Goal: Find contact information: Find contact information

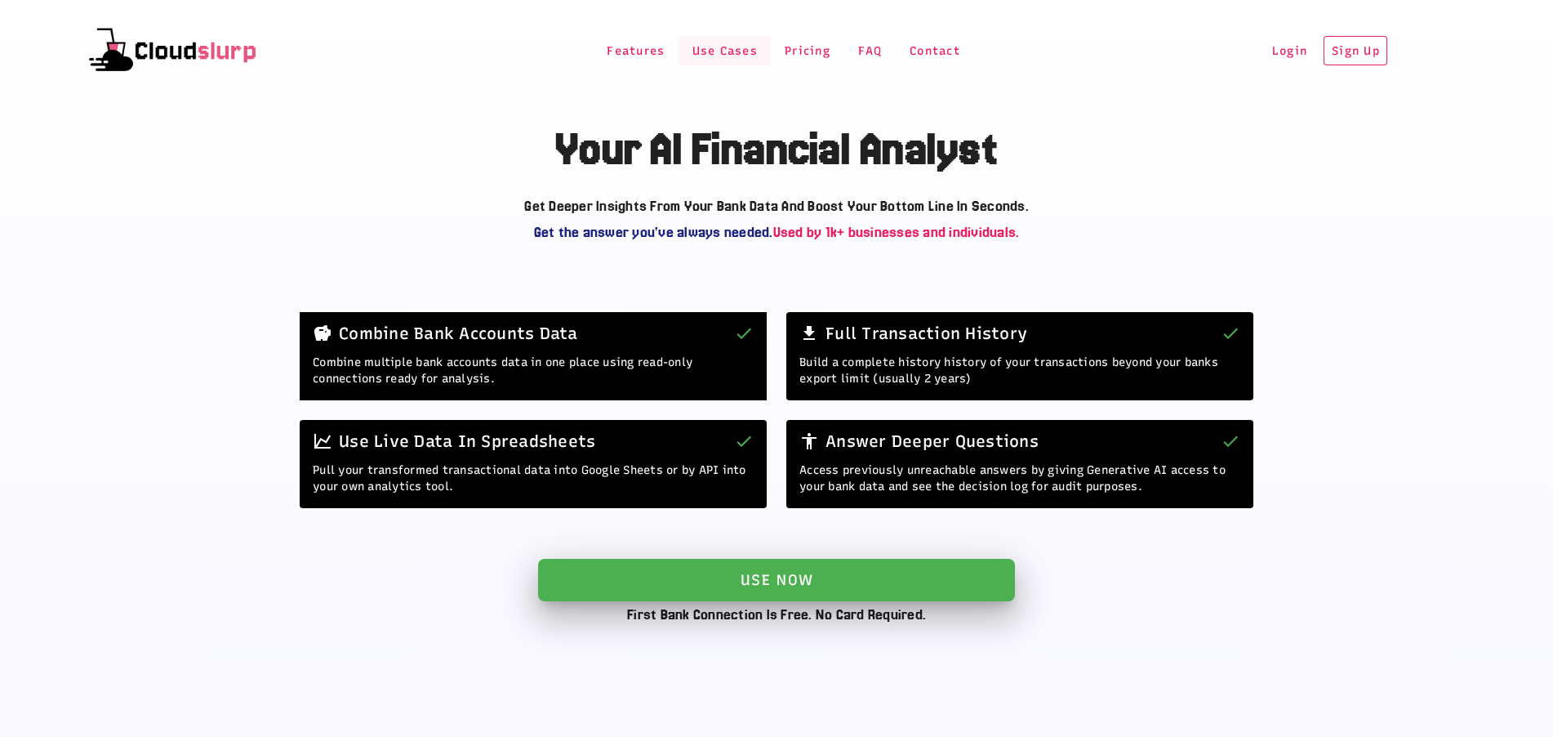
click at [696, 51] on span "Use Cases" at bounding box center [724, 51] width 67 height 14
click at [811, 56] on span "Pricing" at bounding box center [807, 51] width 47 height 14
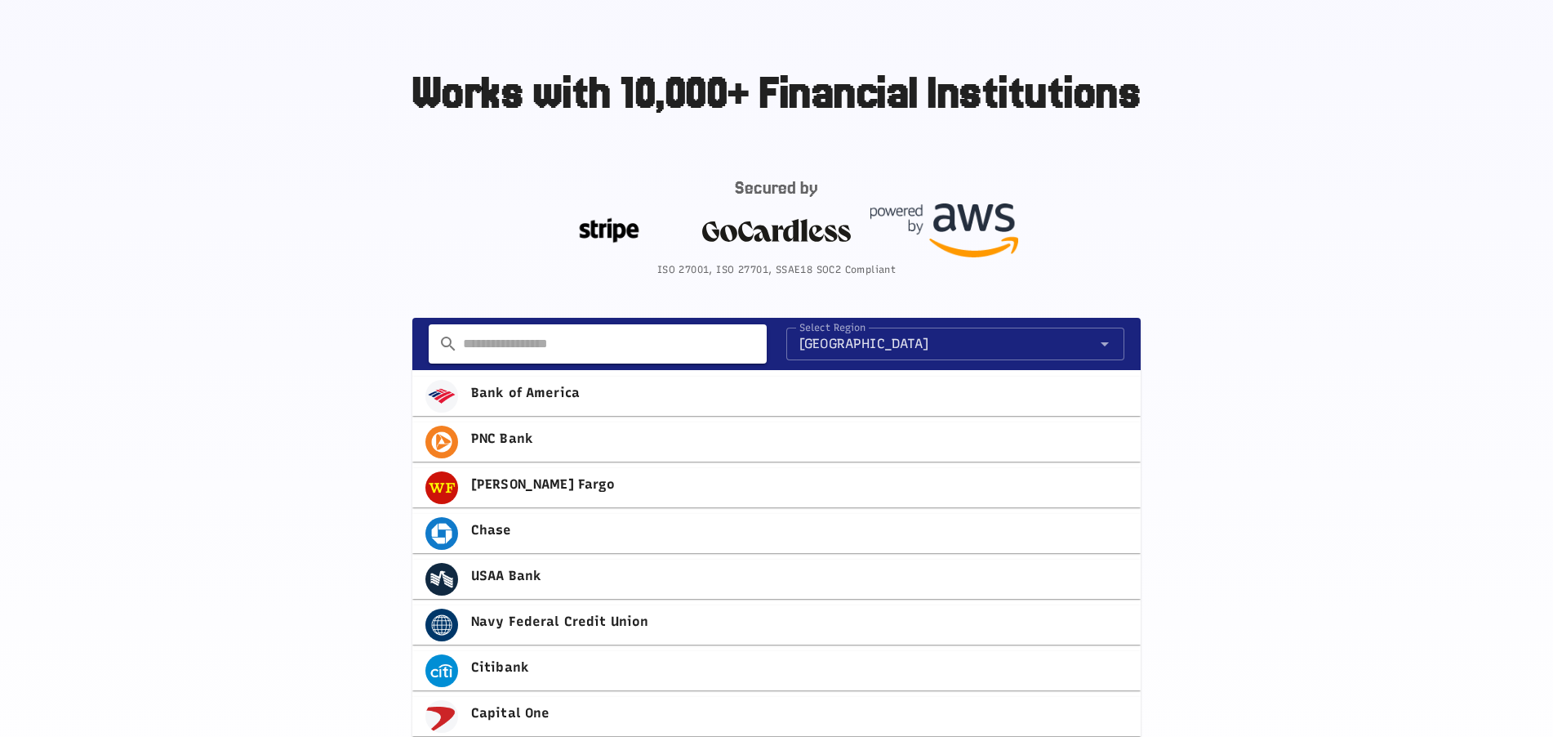
scroll to position [736, 0]
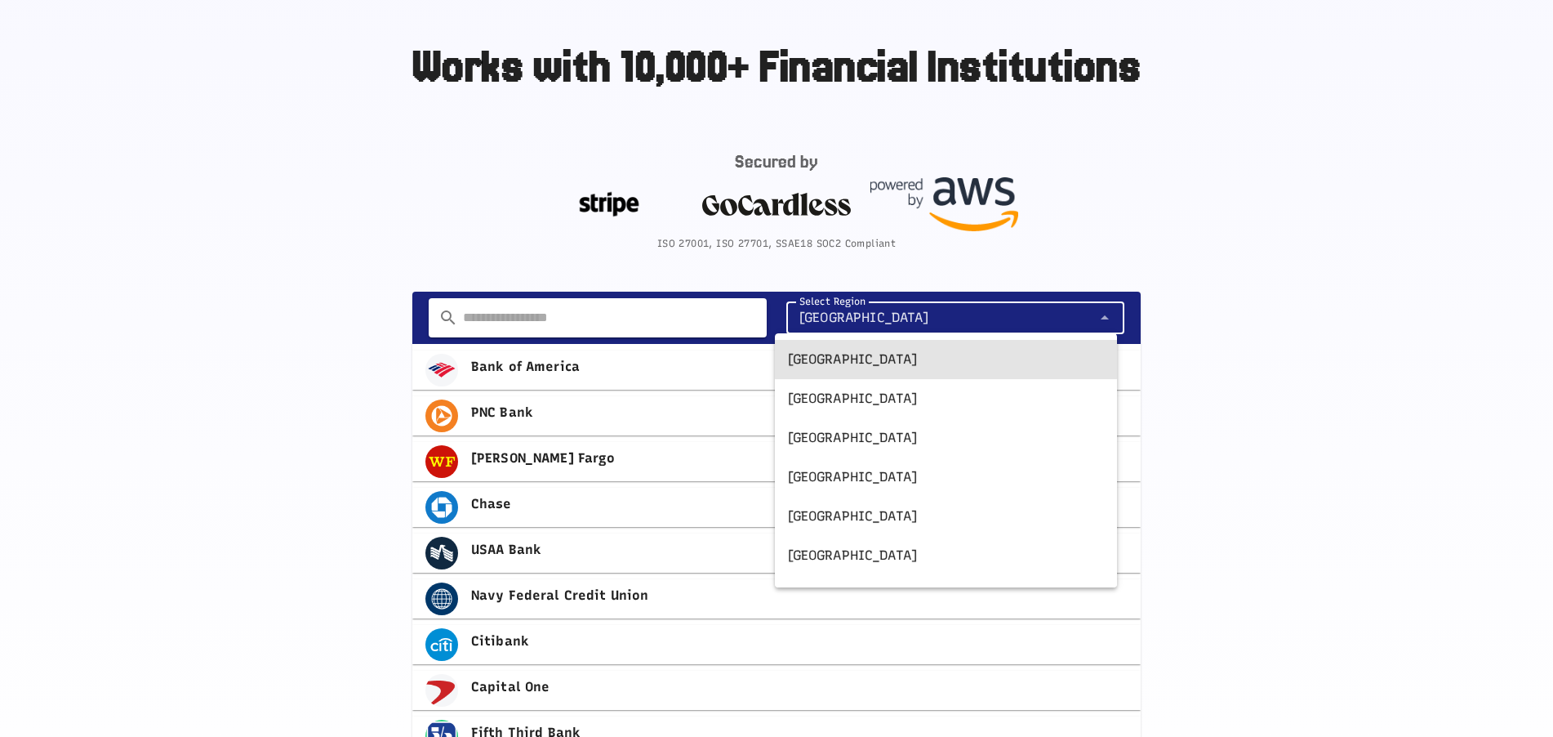
click at [857, 323] on span "[GEOGRAPHIC_DATA]" at bounding box center [865, 318] width 130 height 20
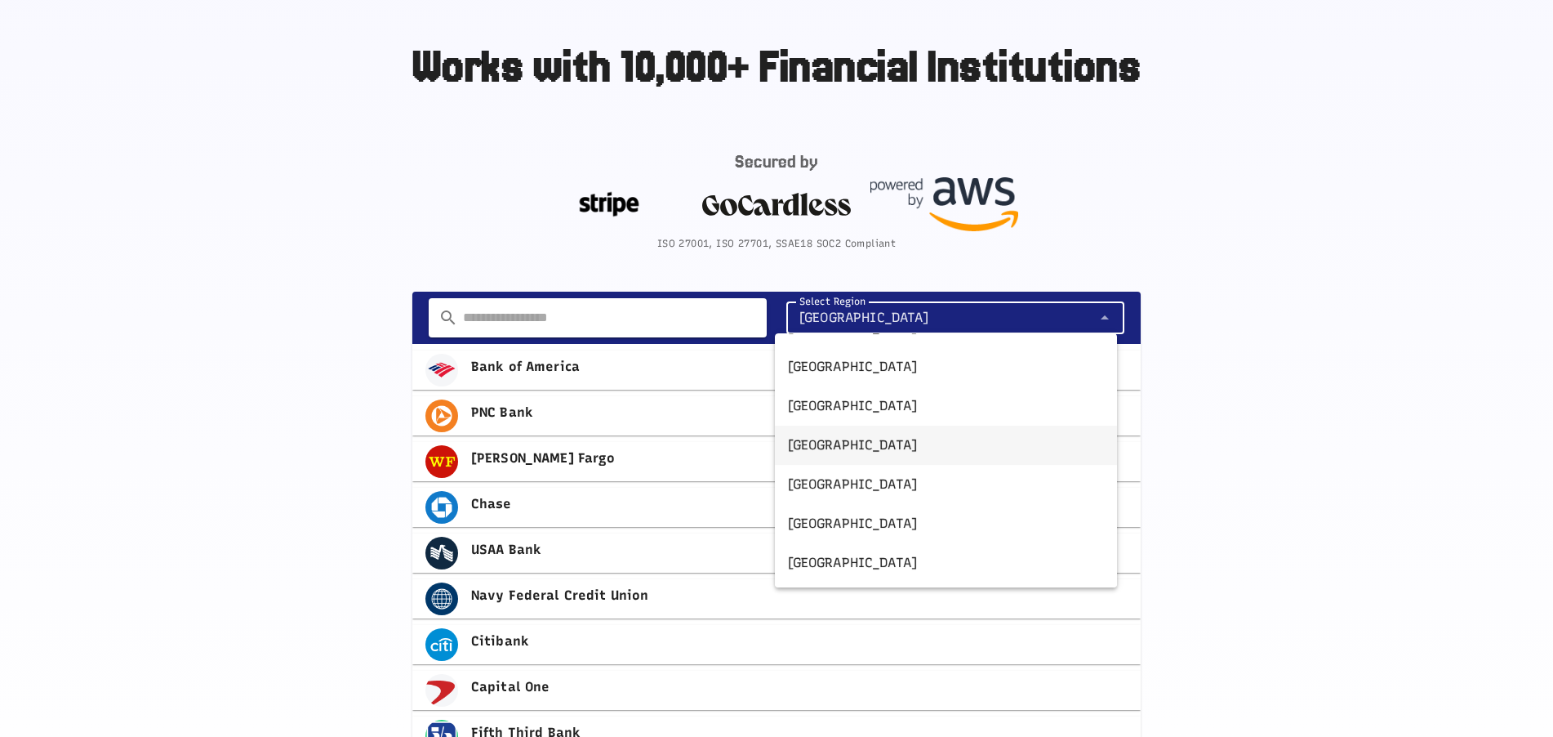
scroll to position [163, 0]
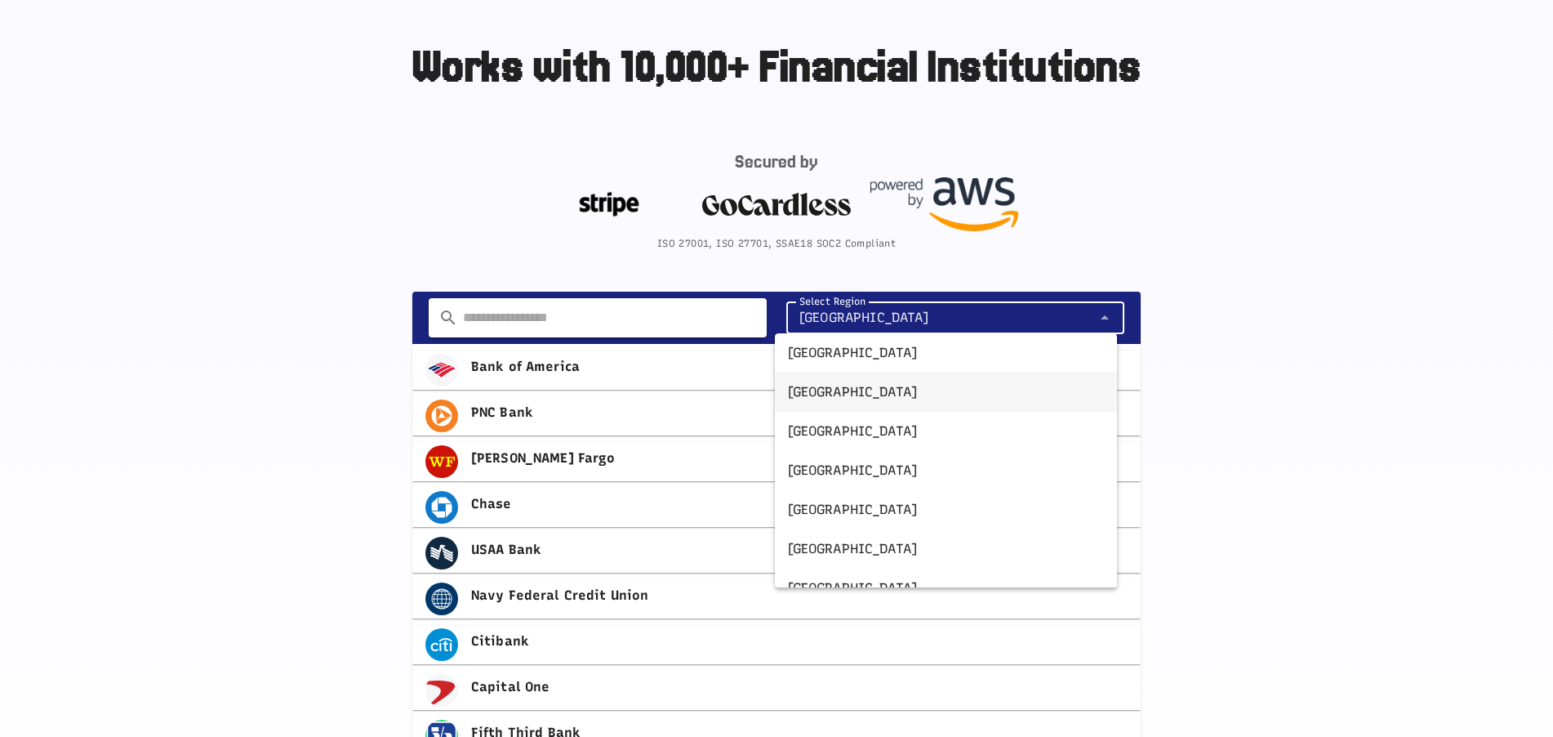
click at [835, 394] on div "[GEOGRAPHIC_DATA]" at bounding box center [946, 392] width 316 height 20
type input "**"
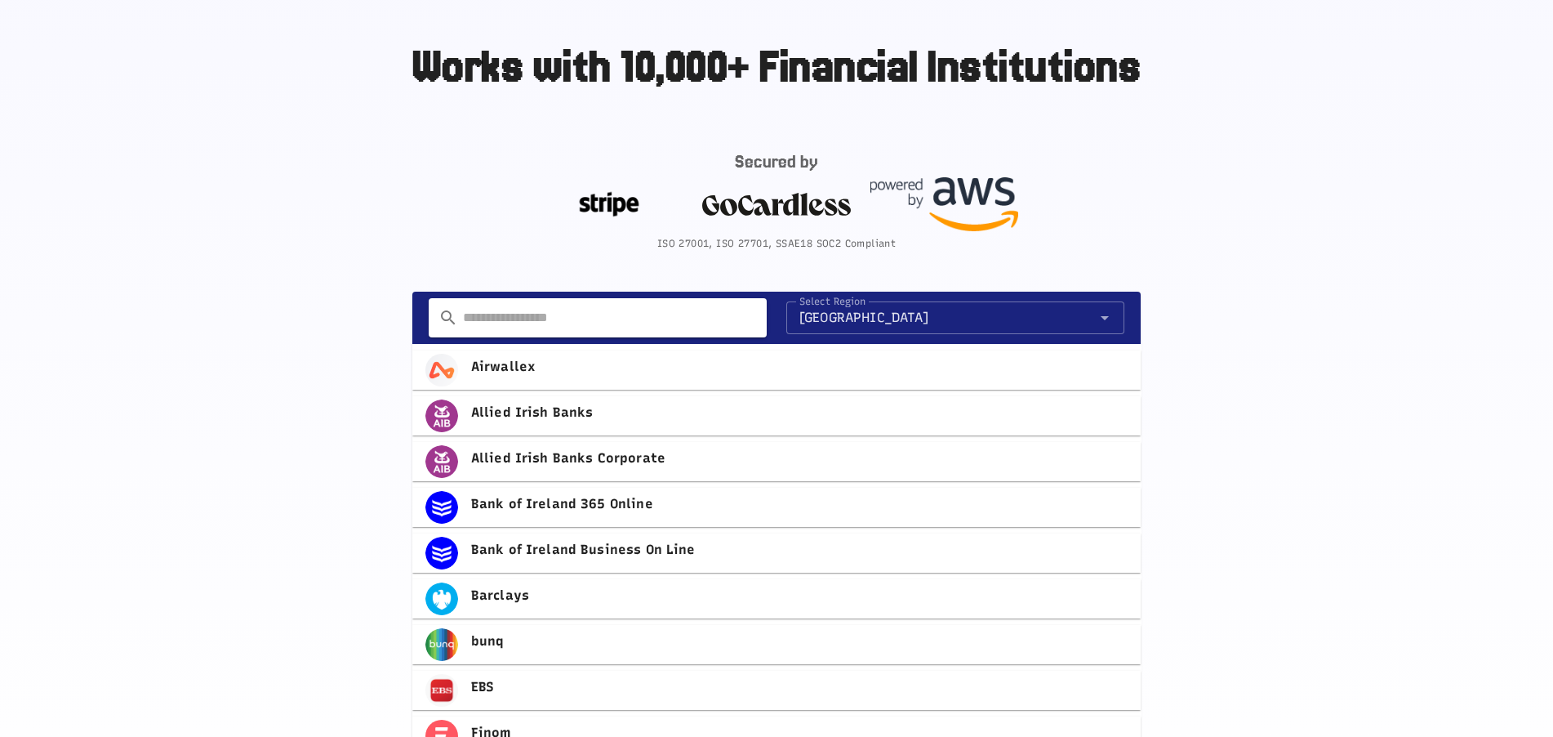
click at [514, 409] on strong "Allied Irish Banks" at bounding box center [799, 413] width 657 height 20
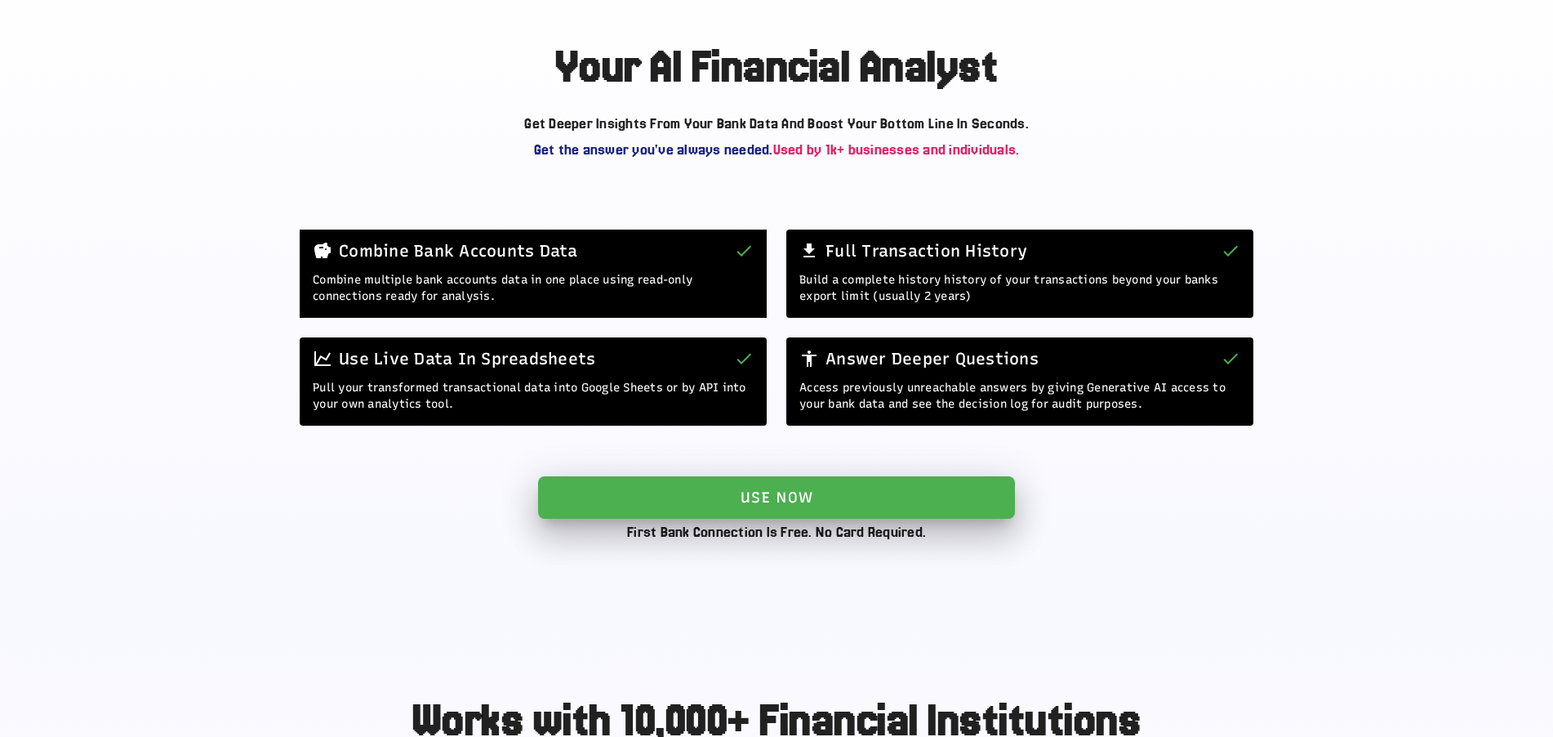
scroll to position [0, 0]
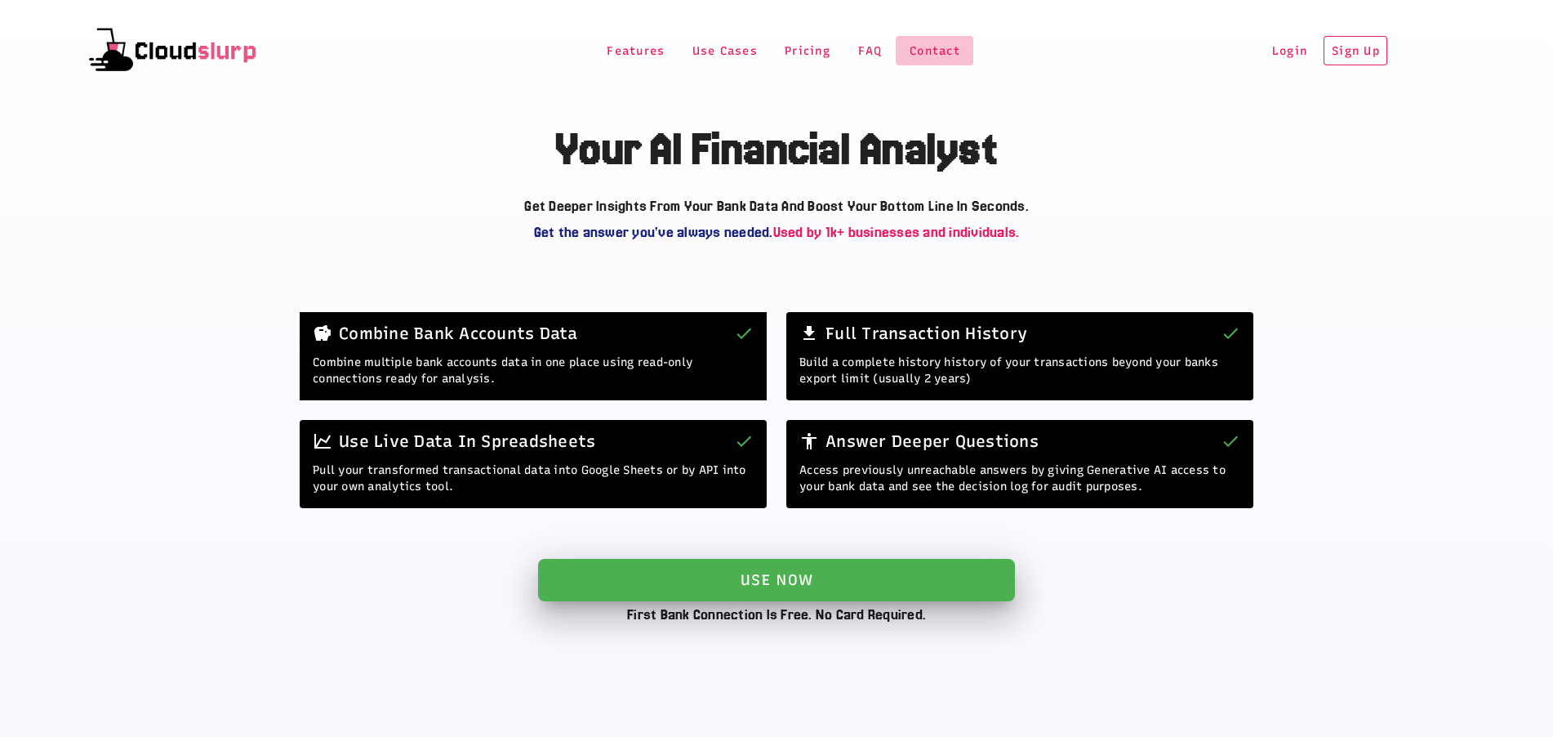
click at [937, 51] on span "Contact" at bounding box center [934, 51] width 51 height 14
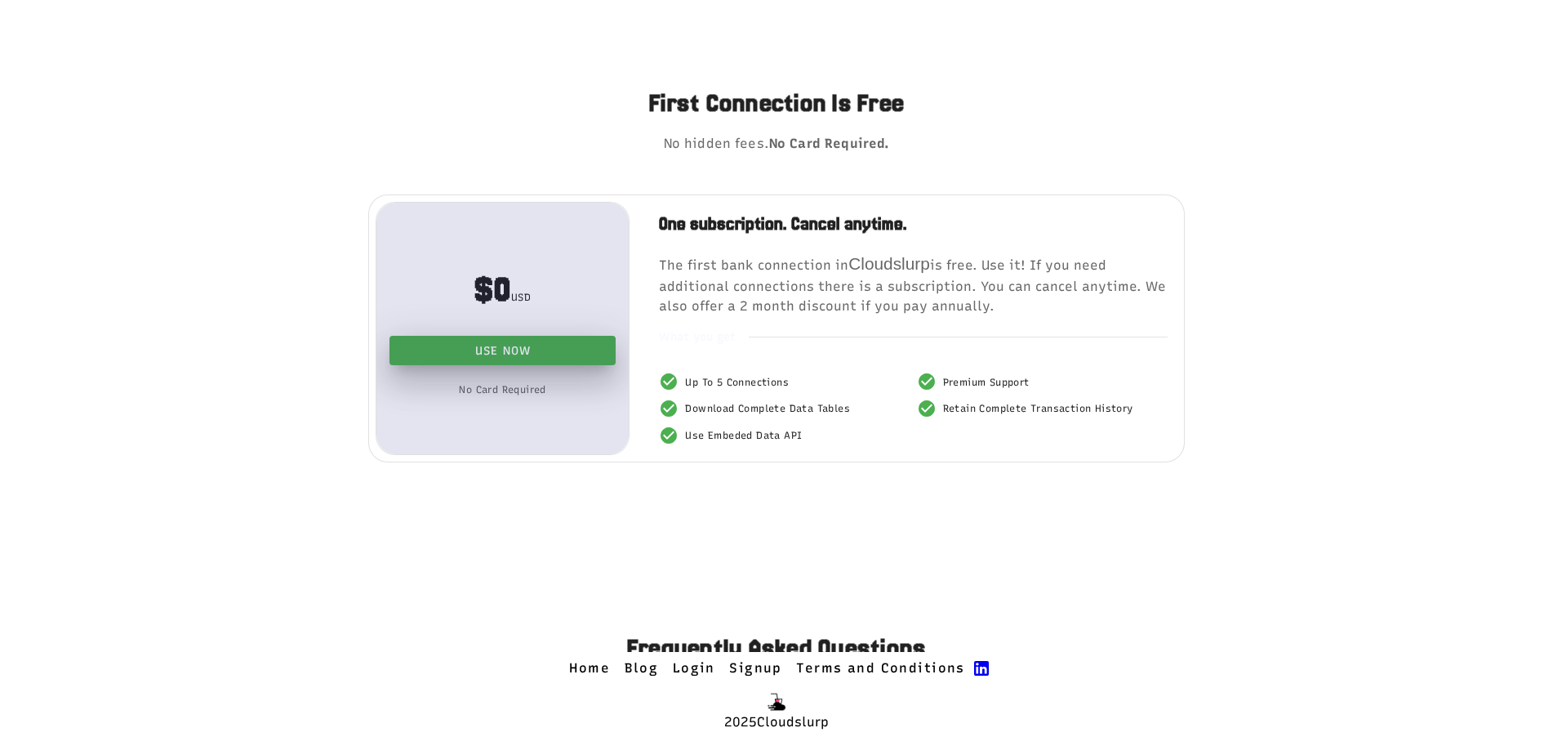
scroll to position [3166, 0]
